Goal: Information Seeking & Learning: Learn about a topic

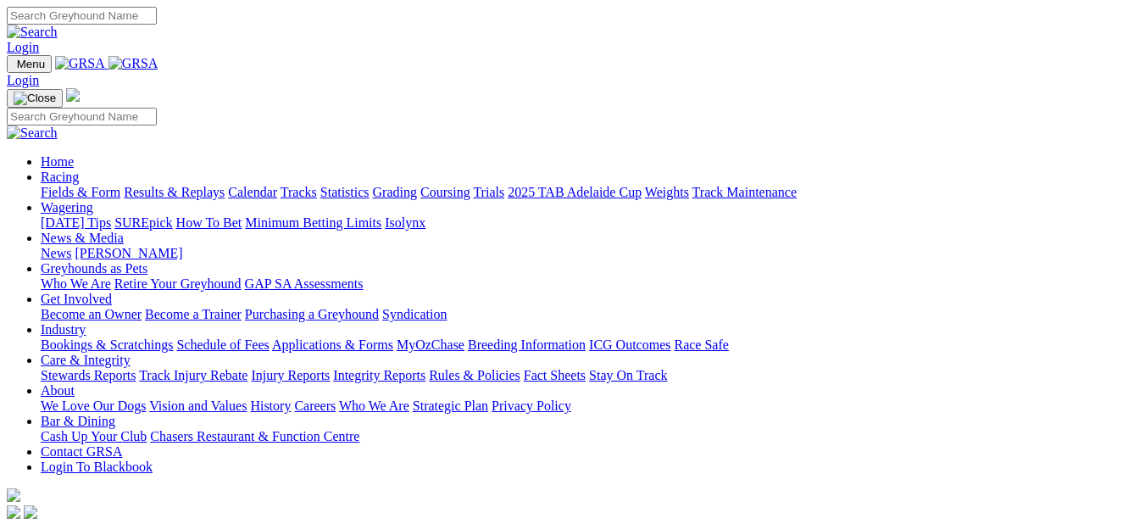
scroll to position [424, 0]
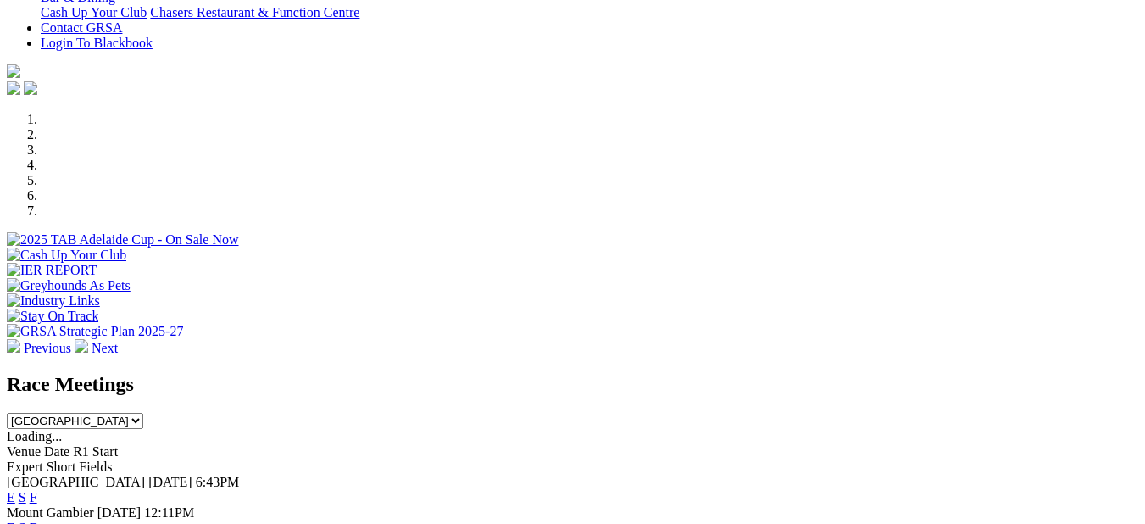
click at [37, 521] on link "F" at bounding box center [34, 528] width 8 height 14
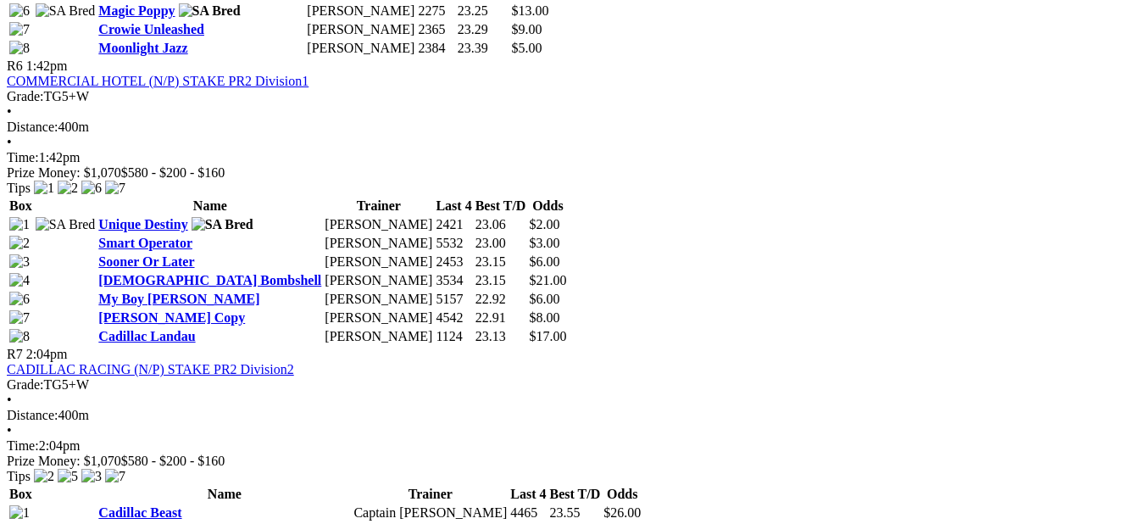
scroll to position [2289, 0]
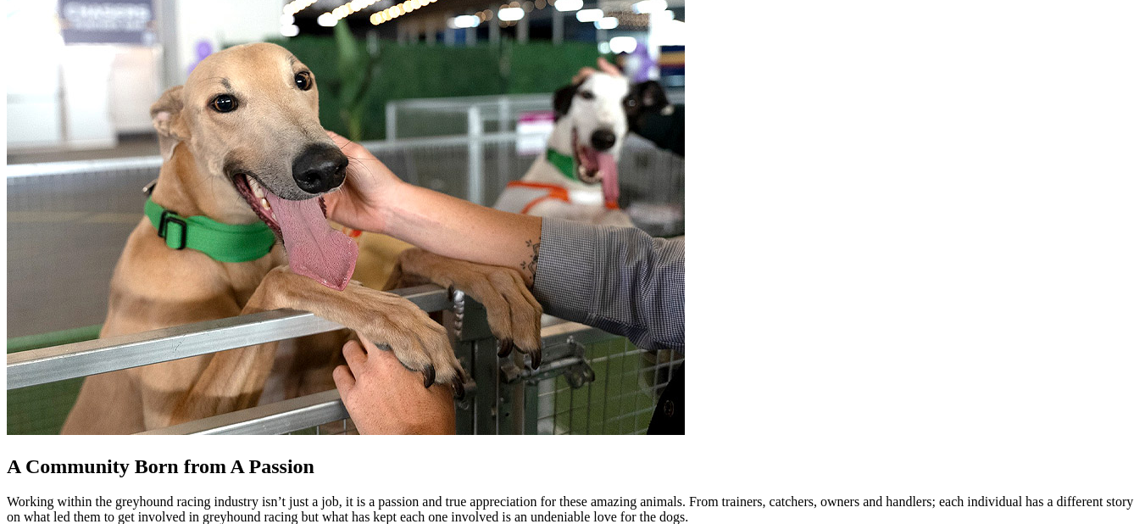
scroll to position [1357, 0]
